Goal: Check status: Check status

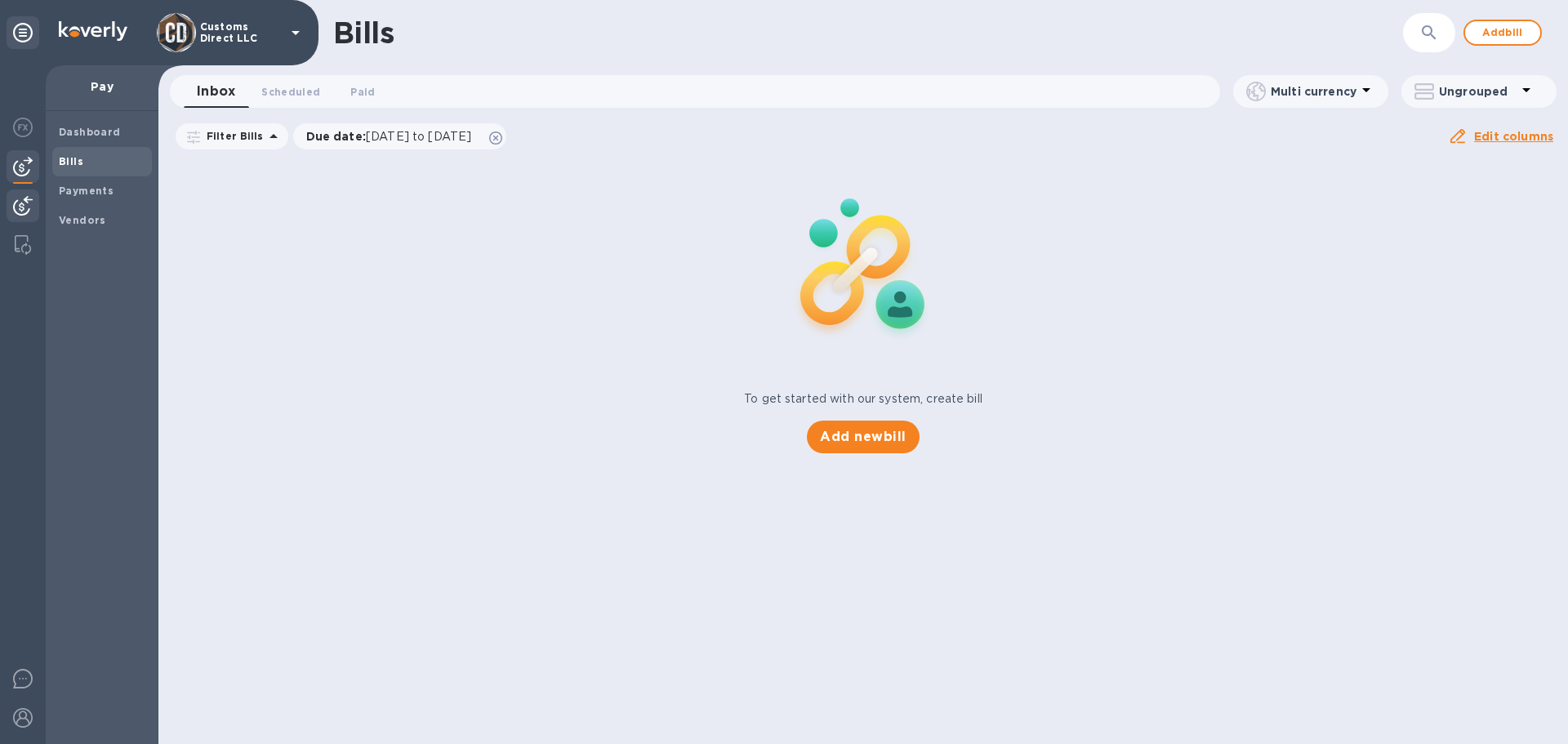
click at [25, 205] on img at bounding box center [23, 206] width 19 height 19
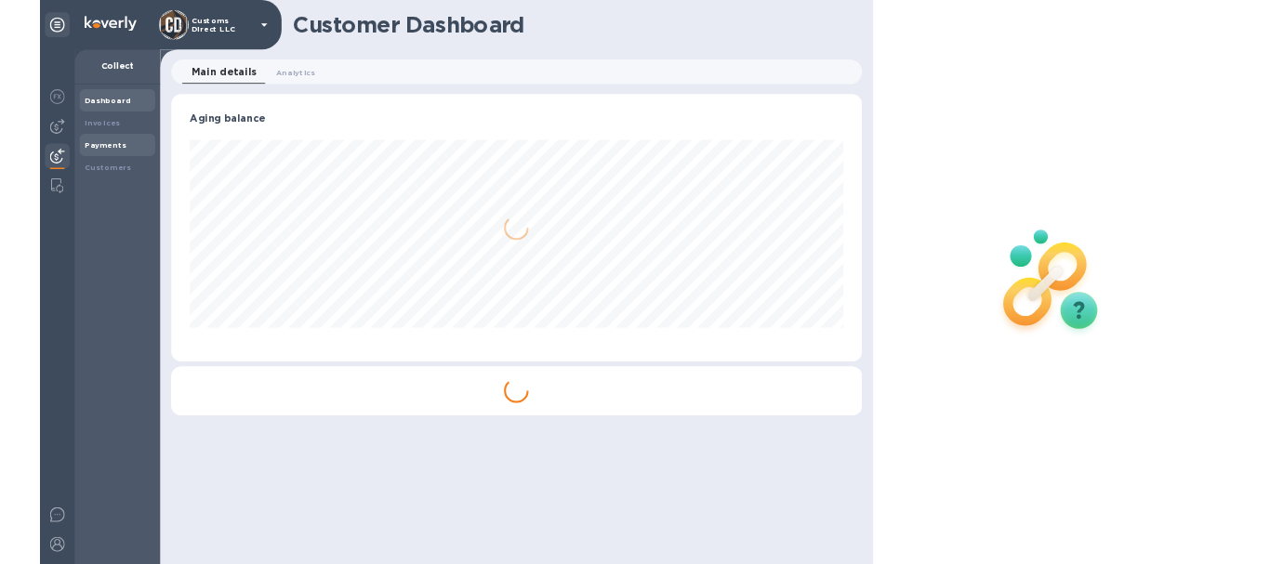
scroll to position [402, 1036]
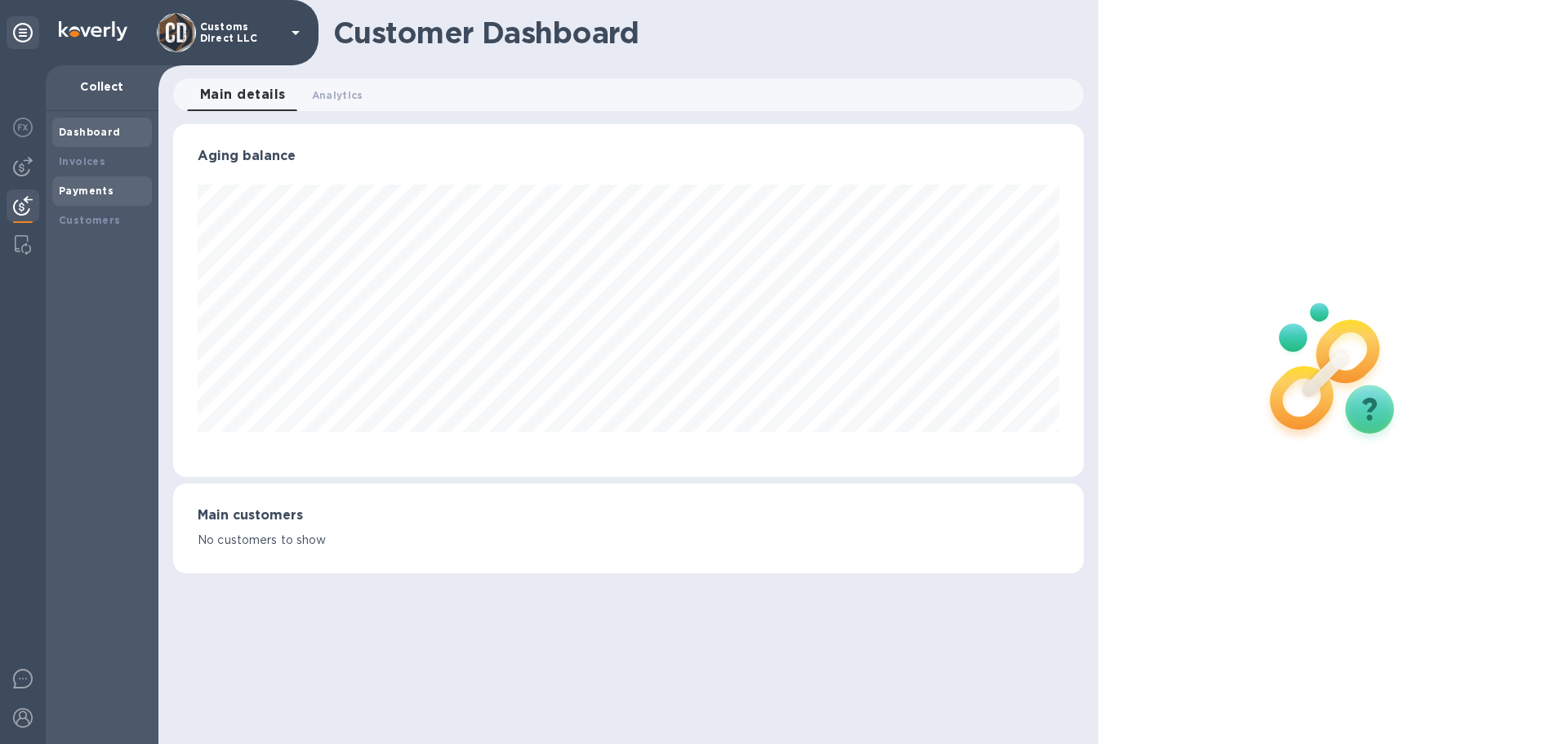
click at [78, 188] on b "Payments" at bounding box center [86, 191] width 54 height 12
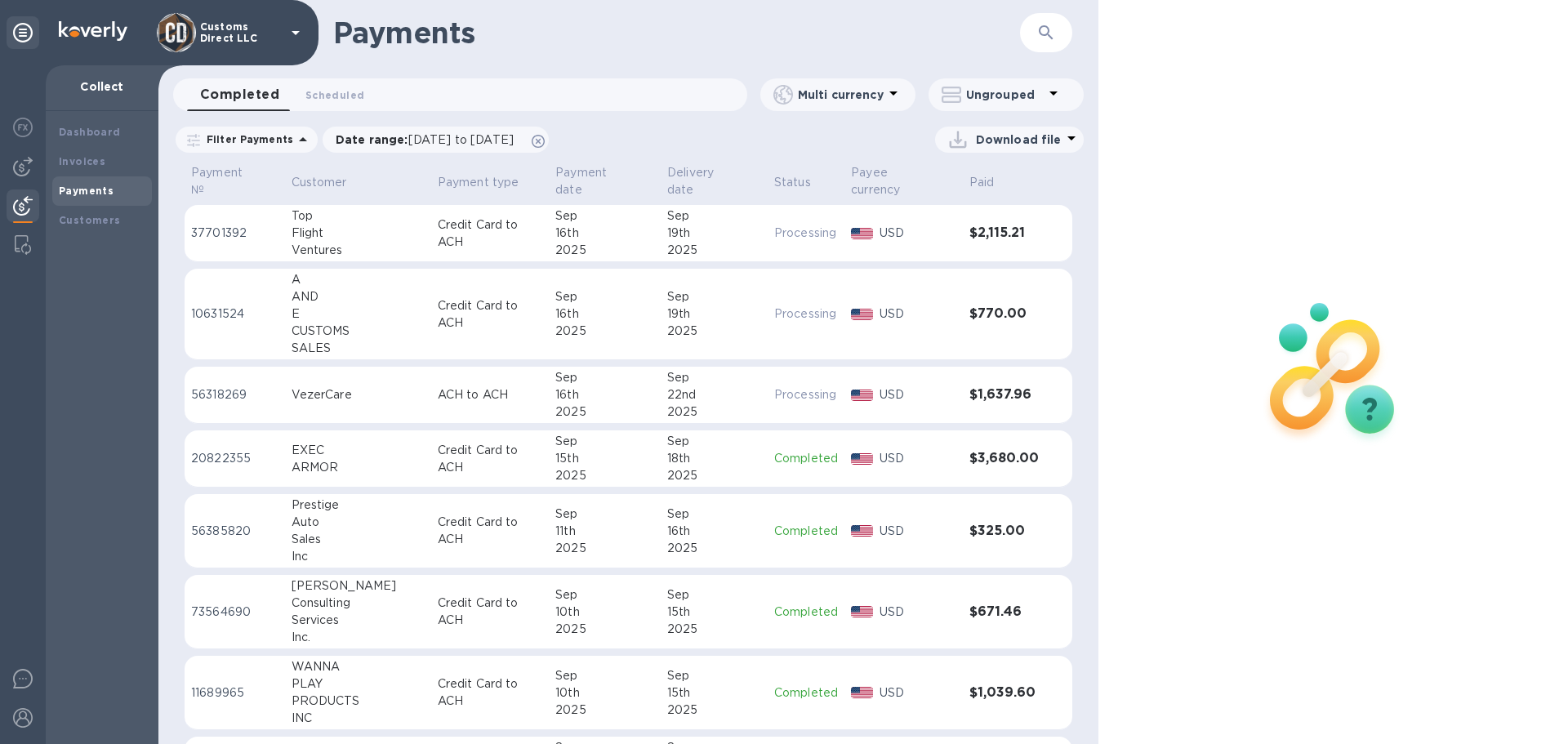
click at [431, 209] on td "Credit Card to ACH" at bounding box center [490, 233] width 118 height 57
